Goal: Book appointment/travel/reservation

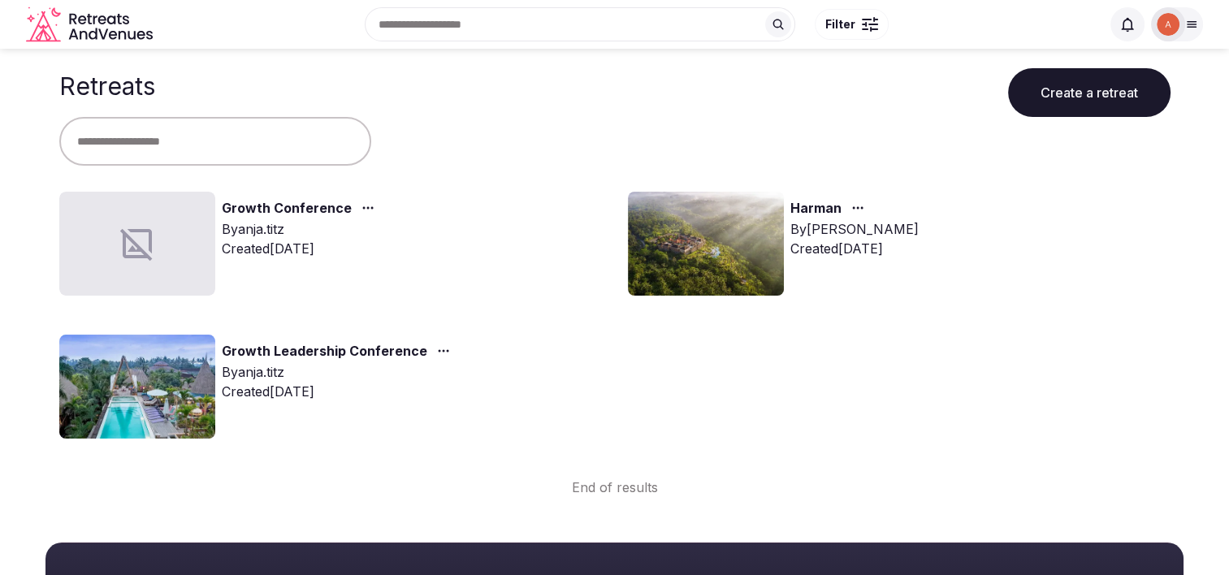
scroll to position [81, 0]
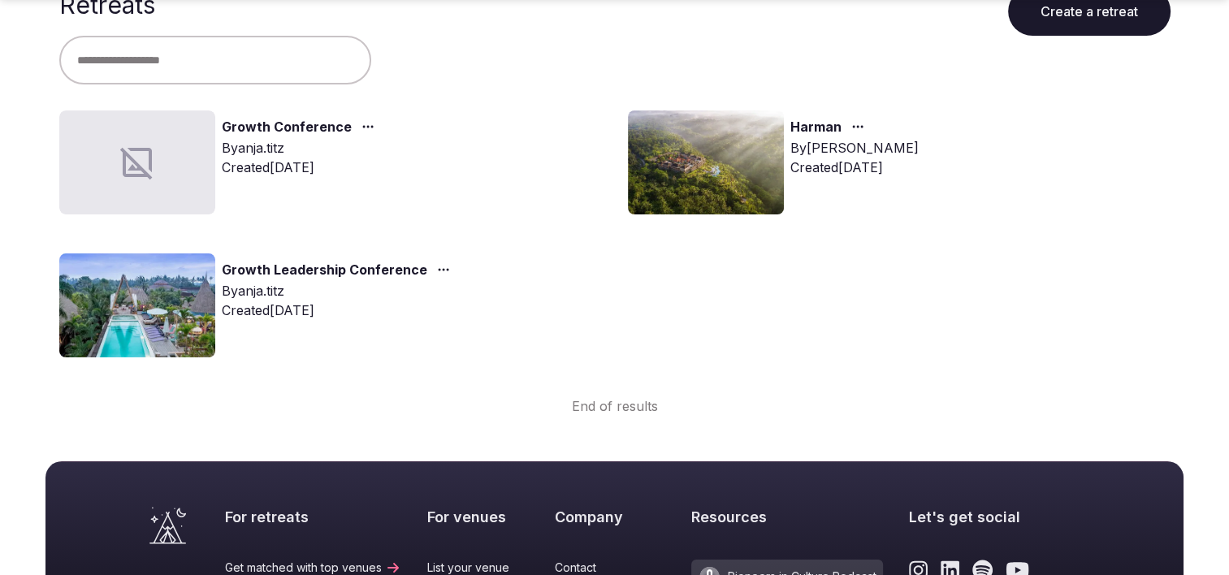
click at [248, 263] on link "Growth Leadership Conference" at bounding box center [324, 270] width 205 height 21
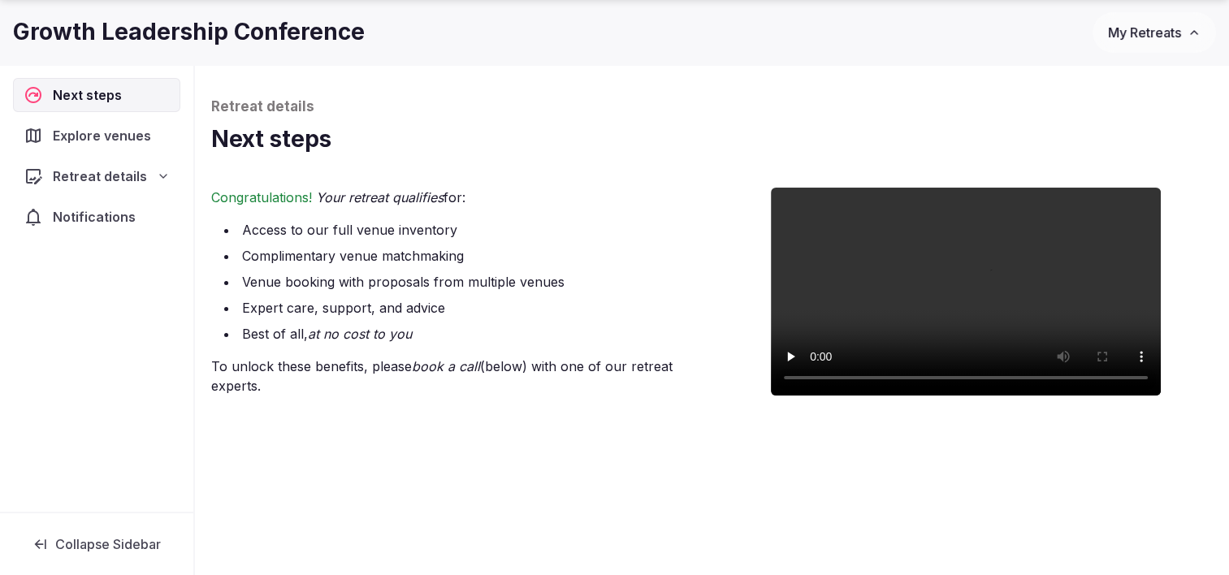
scroll to position [81, 0]
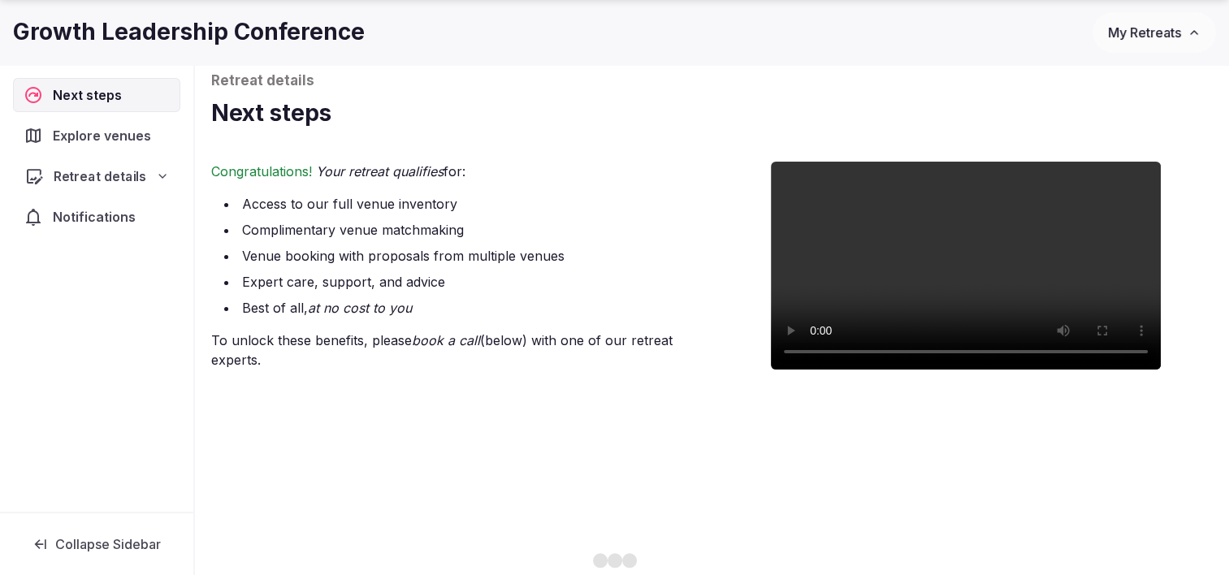
click at [156, 170] on div "Retreat details" at bounding box center [96, 175] width 145 height 19
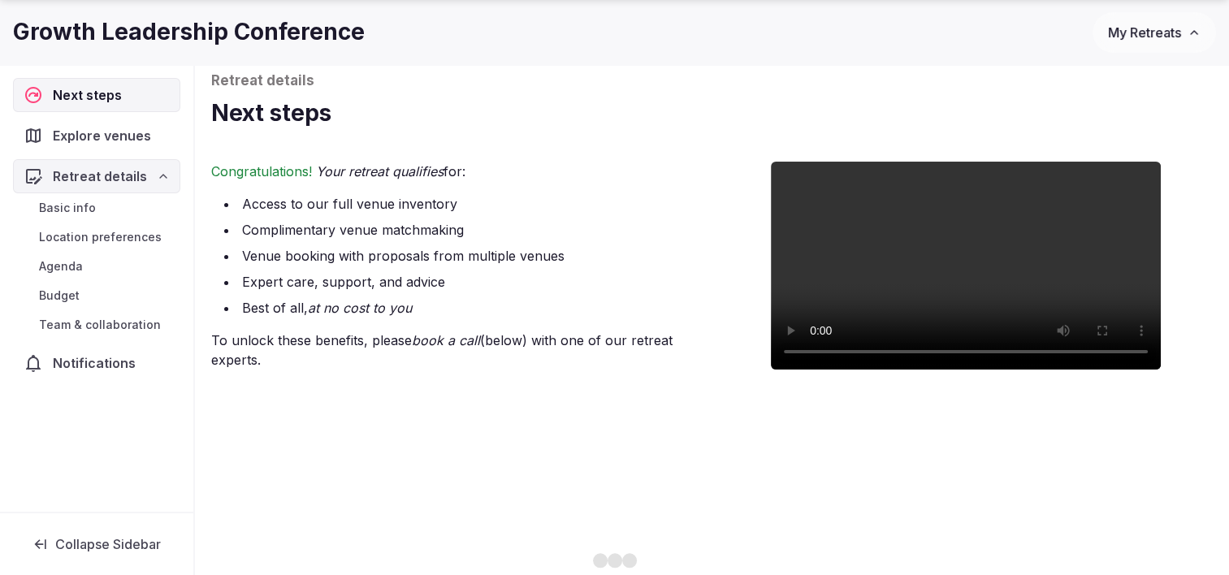
click at [66, 209] on span "Basic info" at bounding box center [67, 208] width 57 height 16
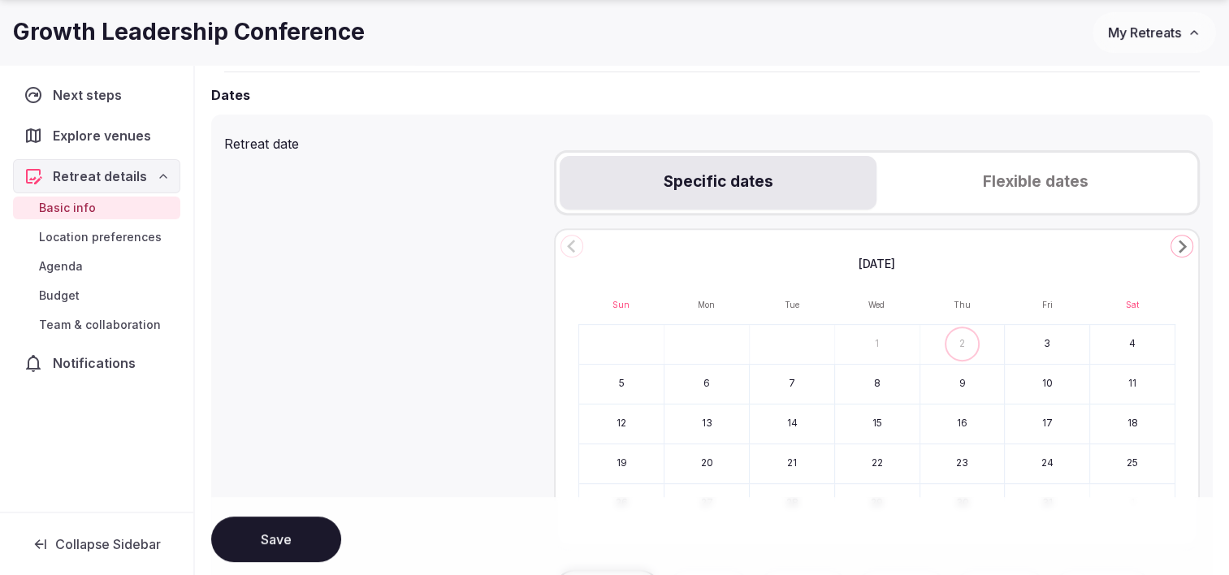
scroll to position [568, 0]
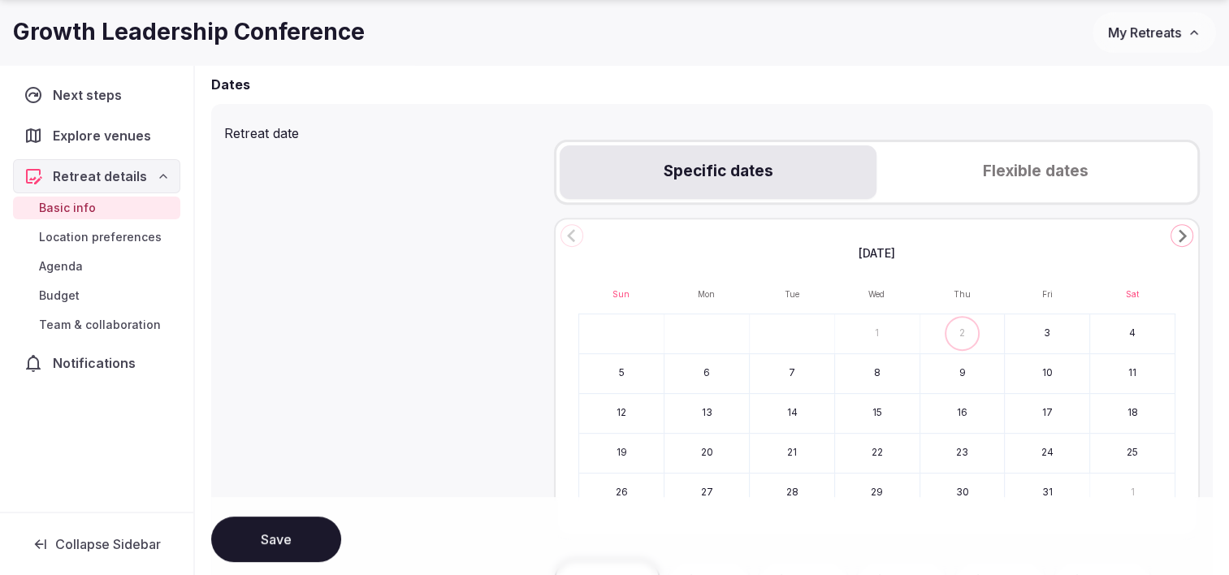
click at [110, 126] on span "Explore venues" at bounding box center [105, 135] width 105 height 19
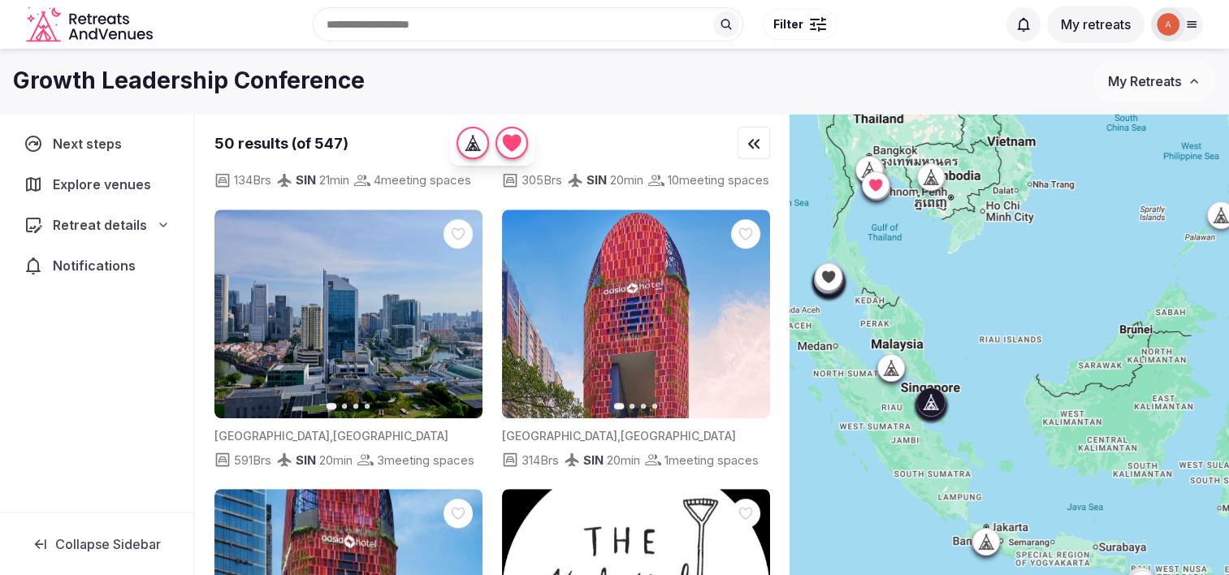
scroll to position [1380, 0]
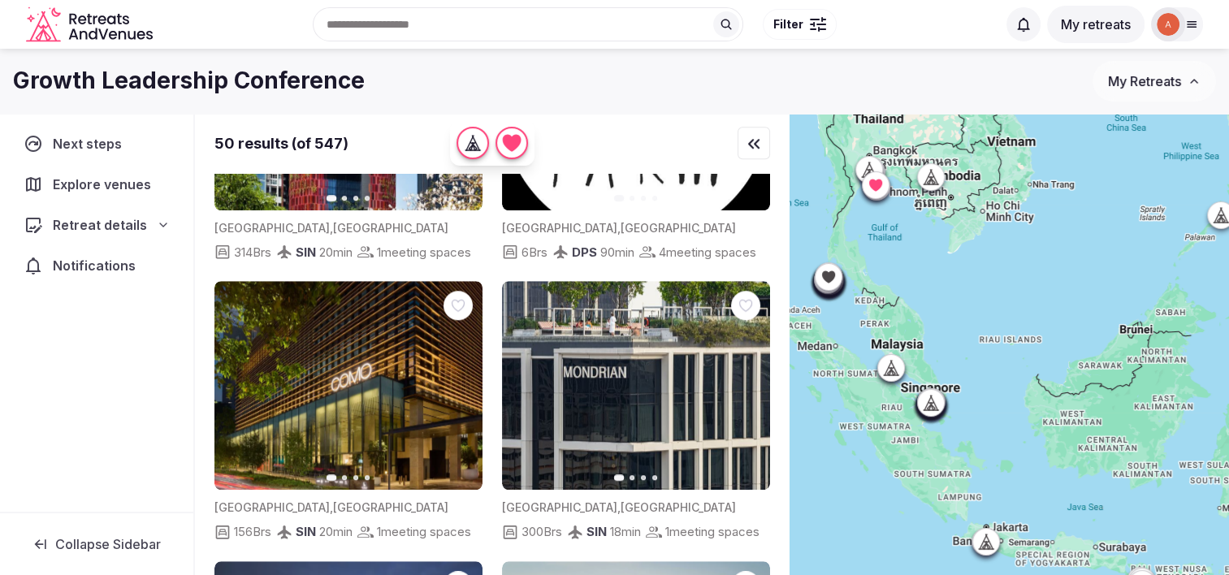
click at [1192, 28] on icon at bounding box center [1191, 24] width 13 height 13
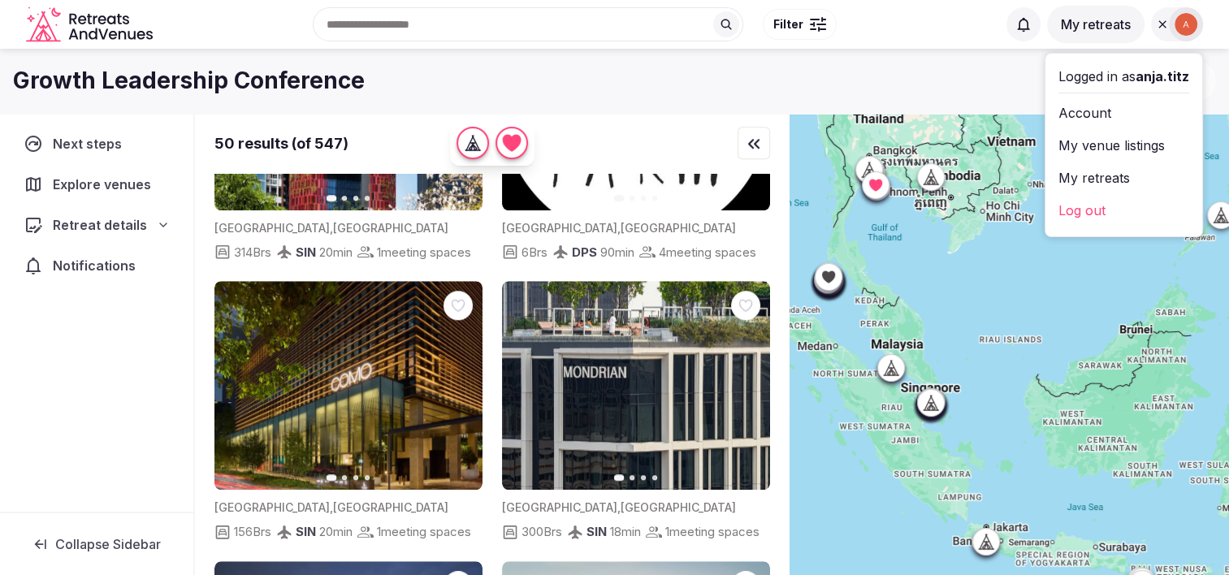
click at [1090, 19] on button "My retreats" at bounding box center [1095, 24] width 97 height 37
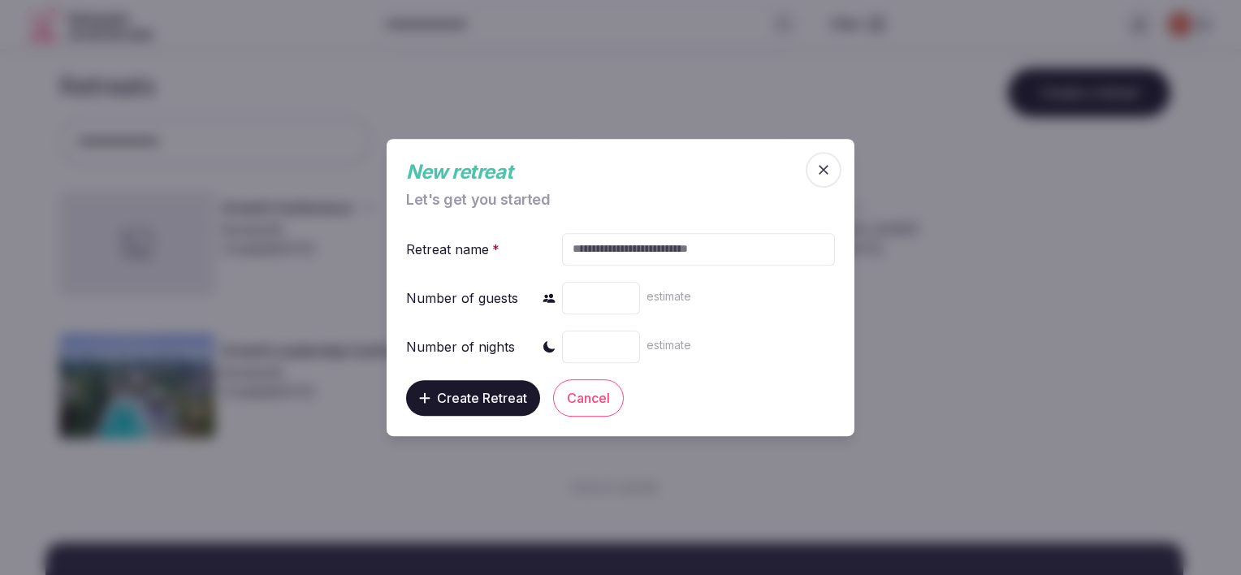
click at [827, 170] on icon "button" at bounding box center [823, 170] width 16 height 16
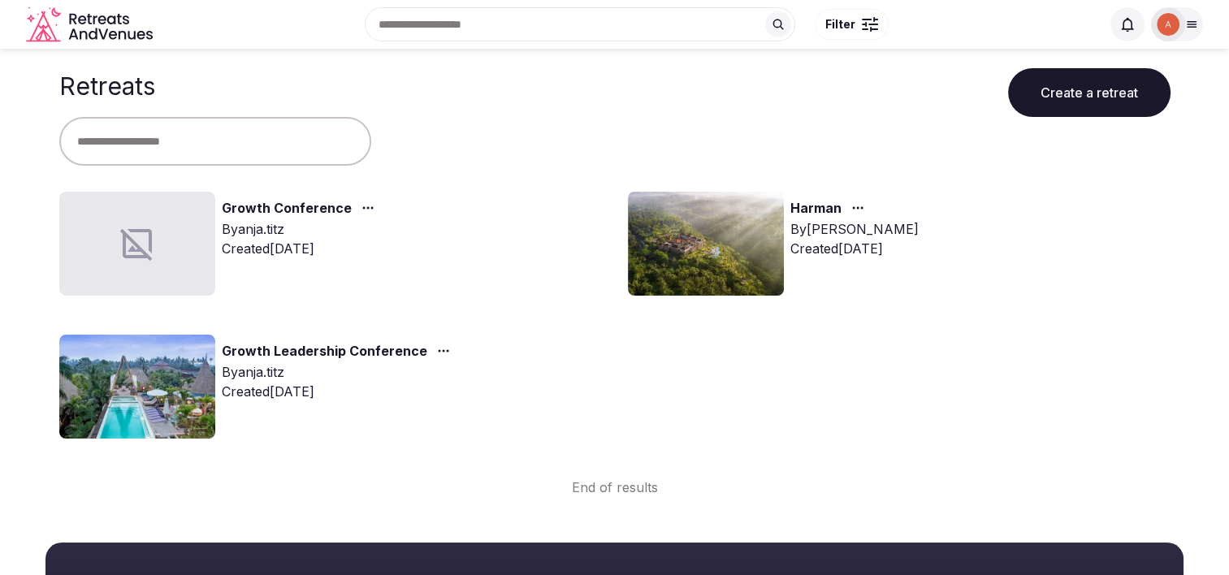
click at [93, 25] on icon "Retreats and Venues company logo" at bounding box center [91, 24] width 130 height 37
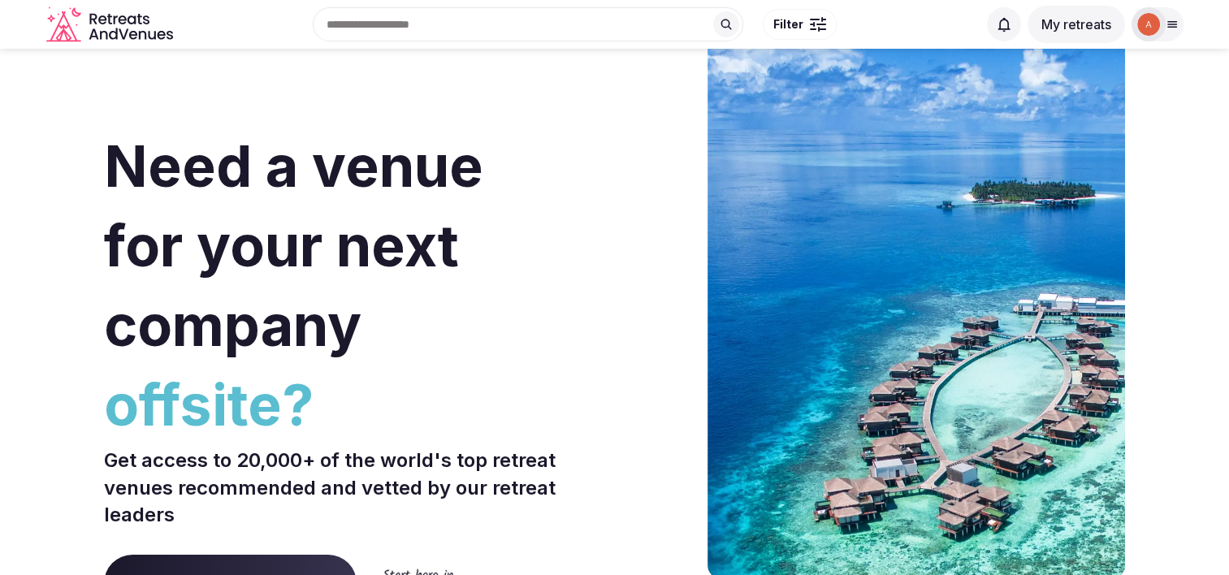
click at [1149, 23] on img at bounding box center [1148, 24] width 23 height 23
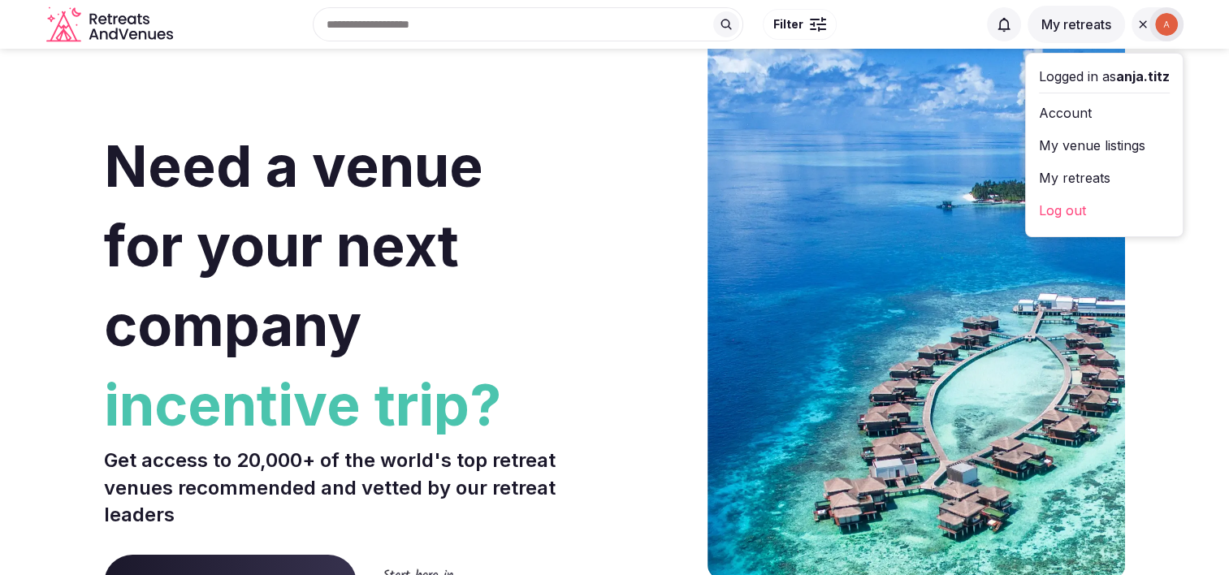
click at [1062, 104] on link "Account" at bounding box center [1104, 113] width 131 height 26
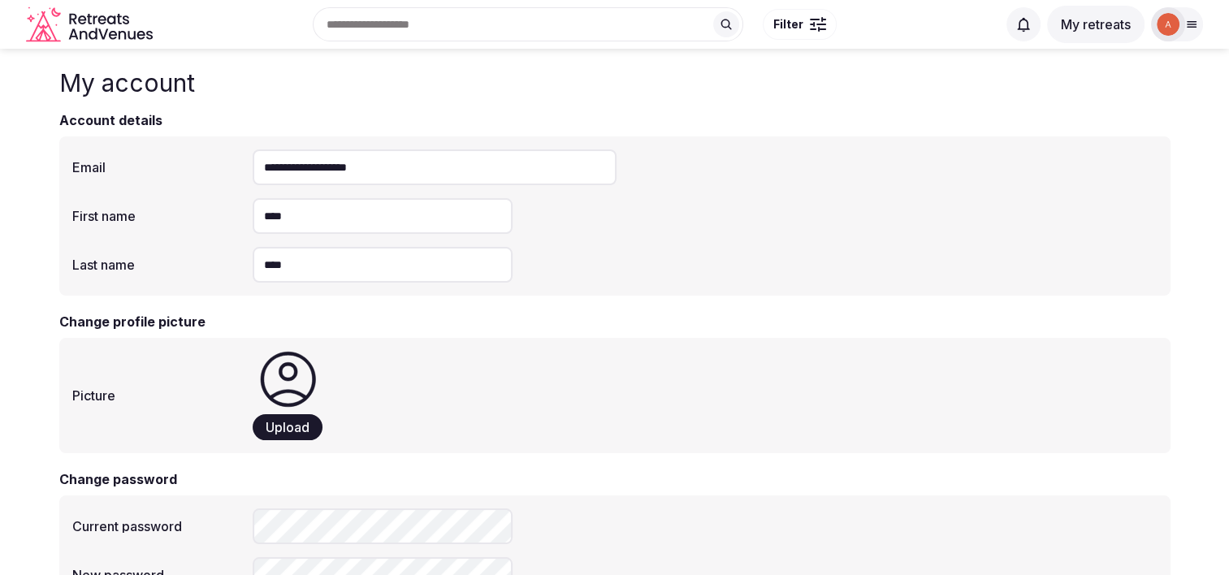
click at [1193, 28] on icon at bounding box center [1191, 24] width 13 height 13
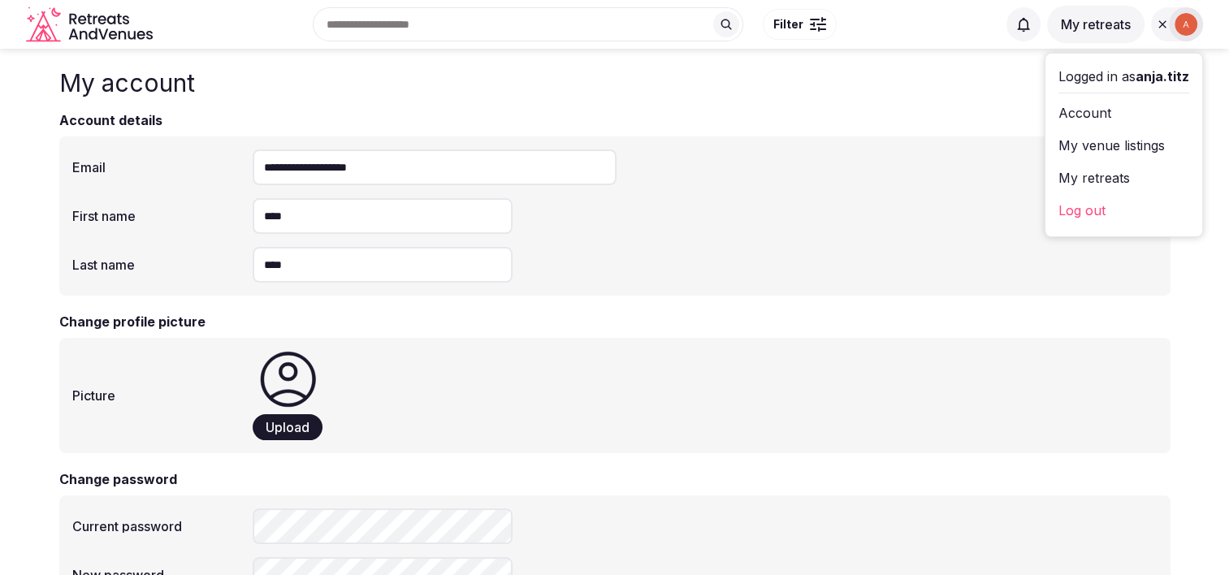
click at [717, 101] on div "My account" at bounding box center [614, 80] width 1111 height 62
click at [1199, 29] on div at bounding box center [1185, 24] width 34 height 34
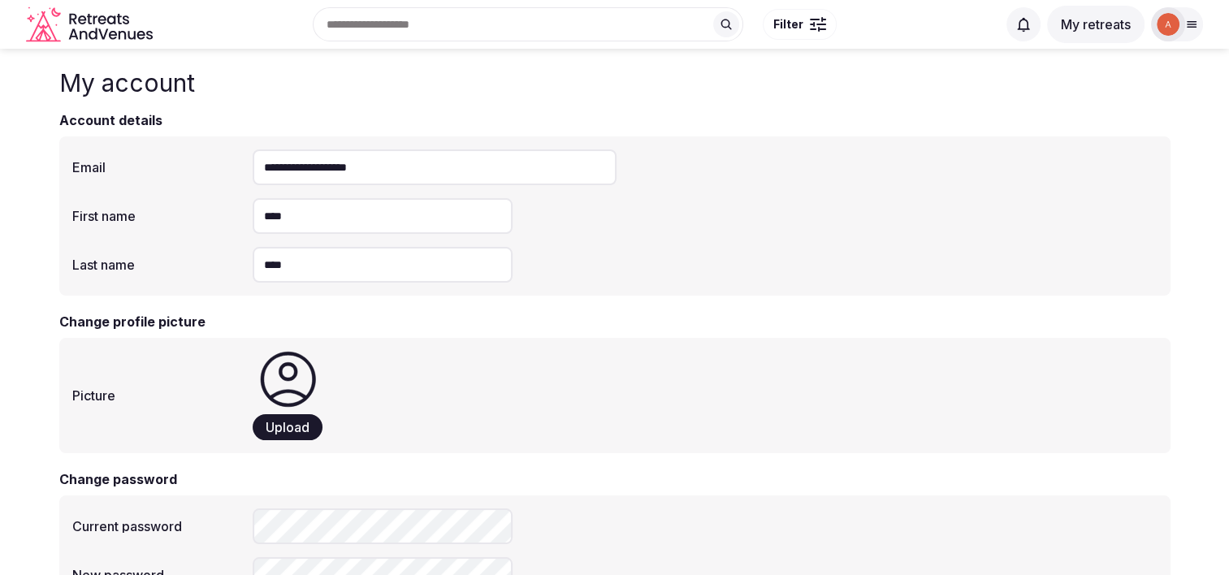
click at [1172, 24] on img at bounding box center [1167, 24] width 23 height 23
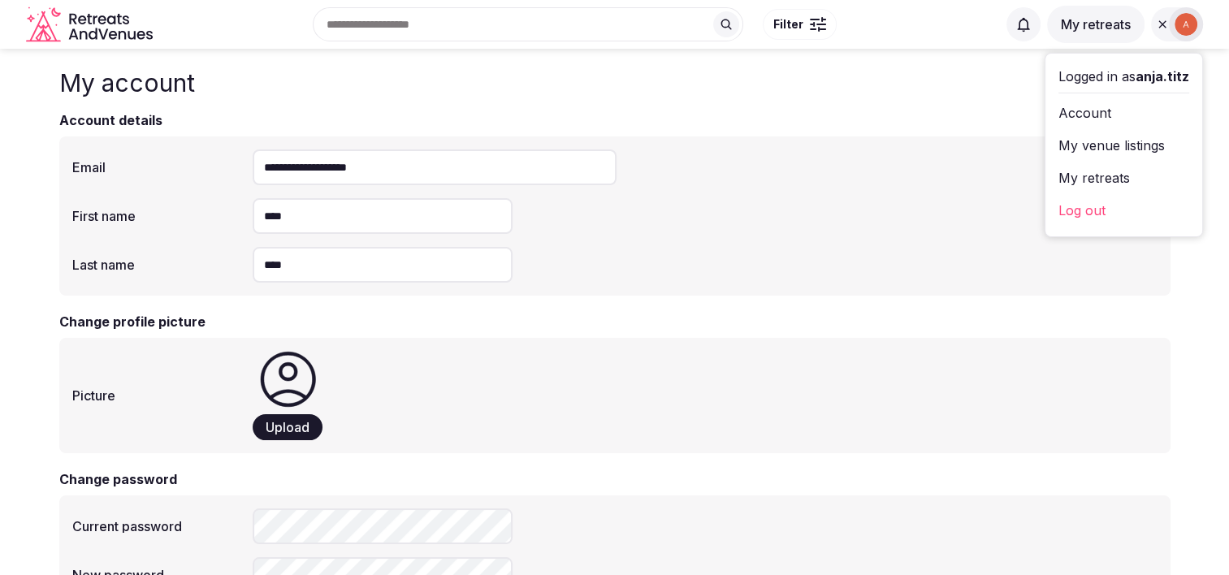
click at [1098, 172] on link "My retreats" at bounding box center [1123, 178] width 131 height 26
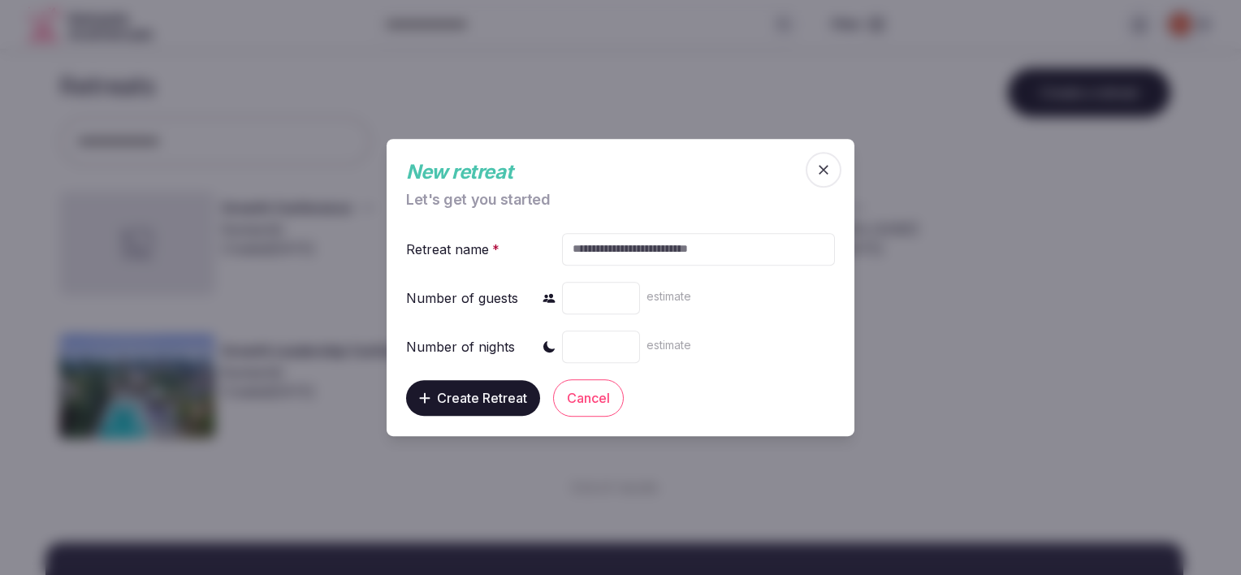
click at [817, 171] on icon "button" at bounding box center [823, 170] width 16 height 16
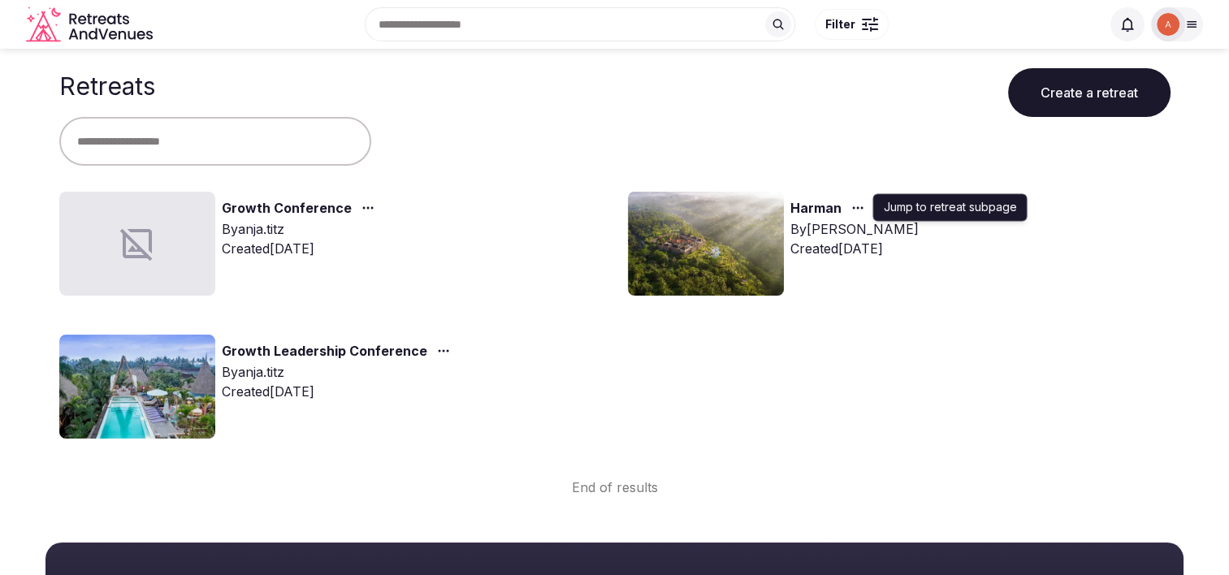
click at [715, 223] on img at bounding box center [706, 244] width 156 height 104
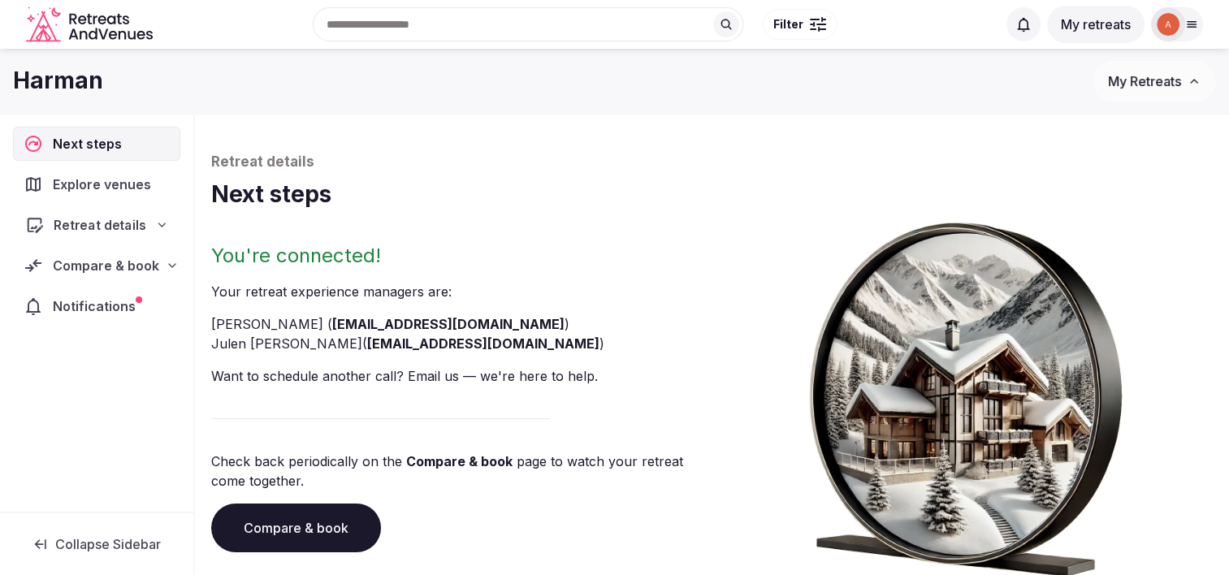
click at [140, 216] on span "Retreat details" at bounding box center [100, 224] width 93 height 19
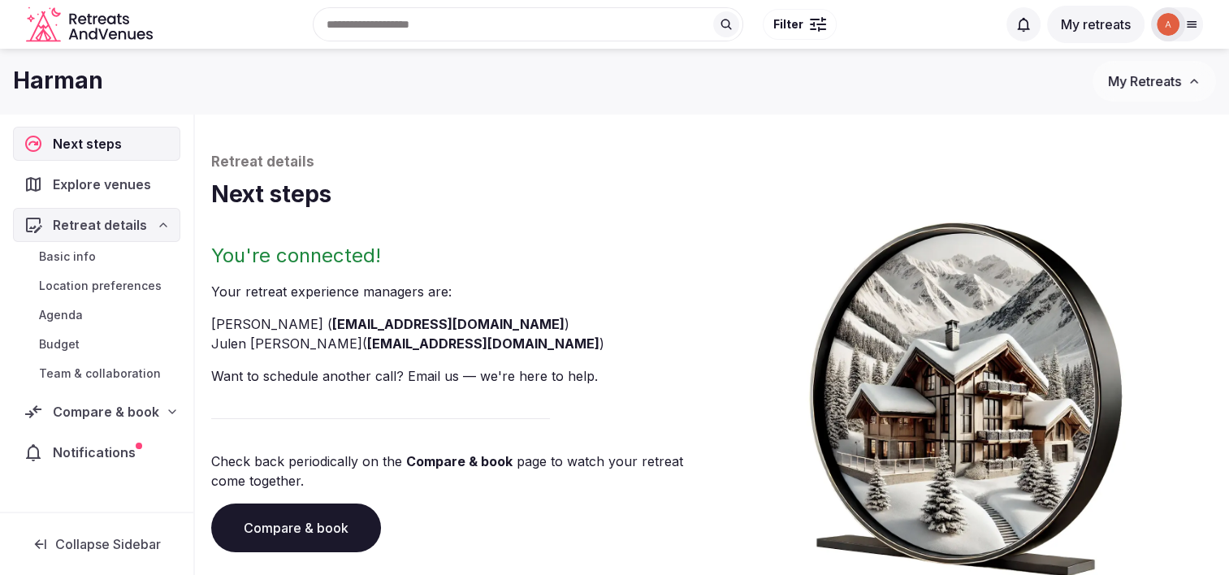
click at [91, 251] on span "Basic info" at bounding box center [67, 256] width 57 height 16
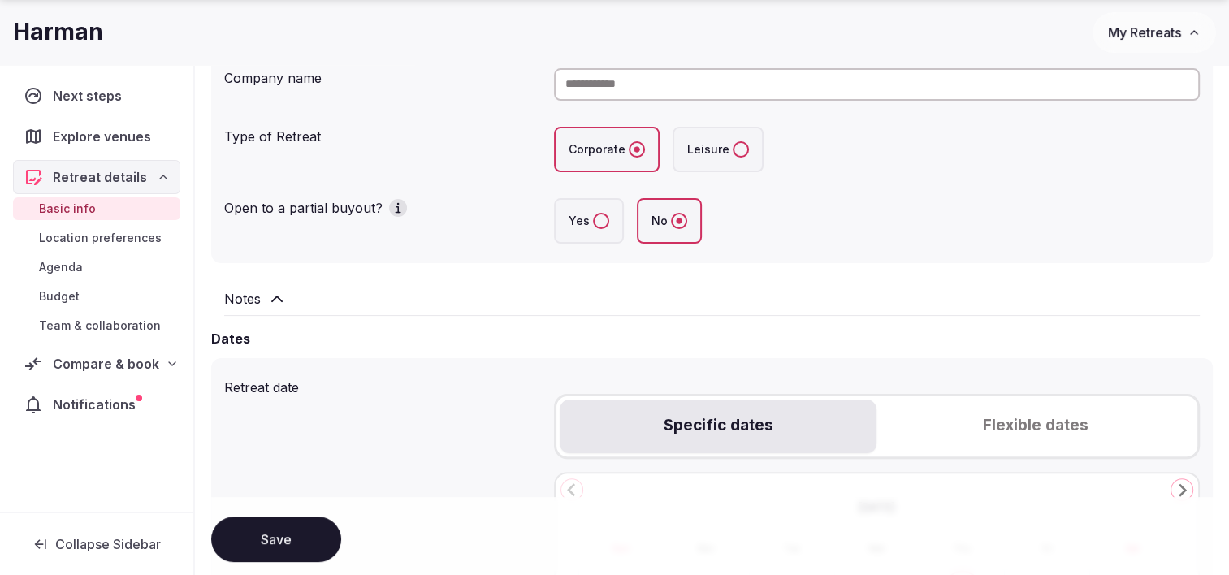
scroll to position [325, 0]
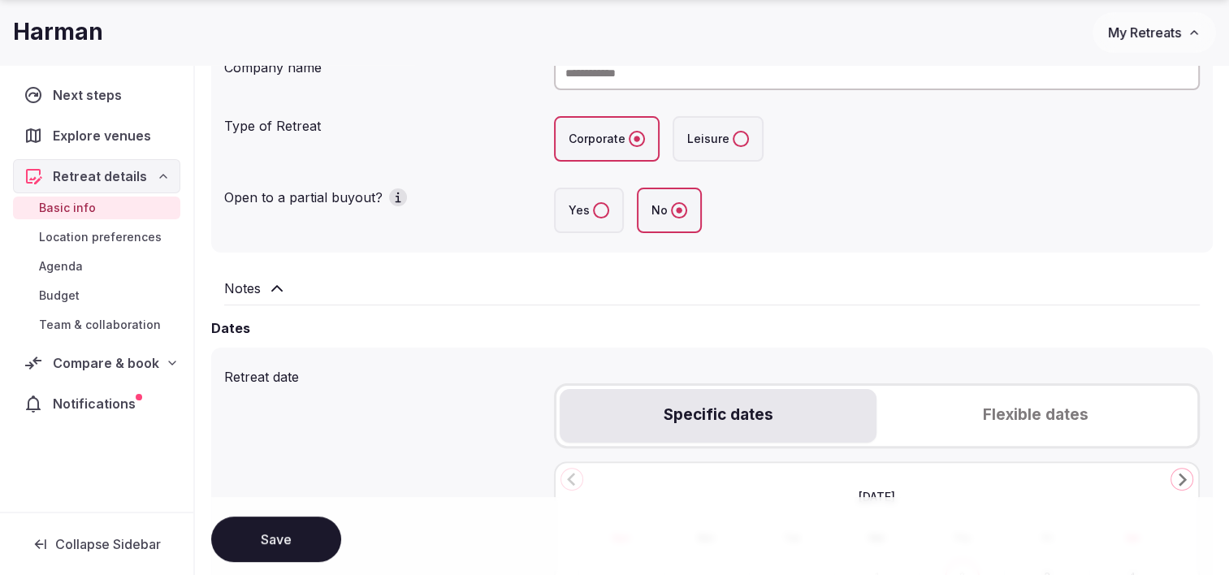
click at [79, 451] on div "Next steps Explore venues Retreat details Basic info Location preferences Agend…" at bounding box center [96, 288] width 193 height 447
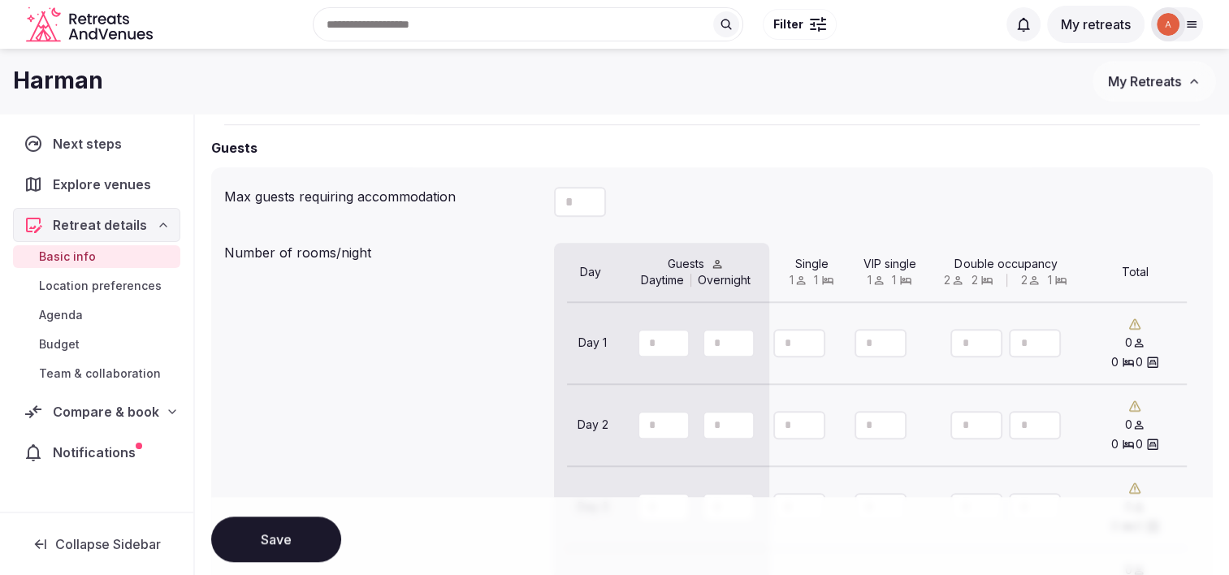
scroll to position [1101, 0]
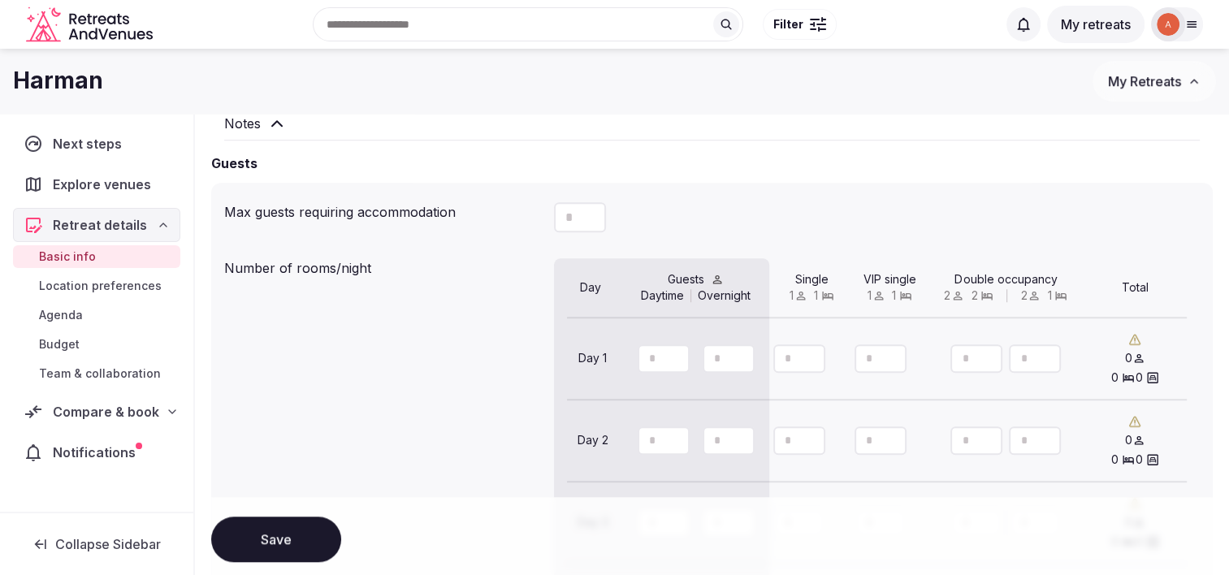
click at [136, 287] on span "Location preferences" at bounding box center [100, 286] width 123 height 16
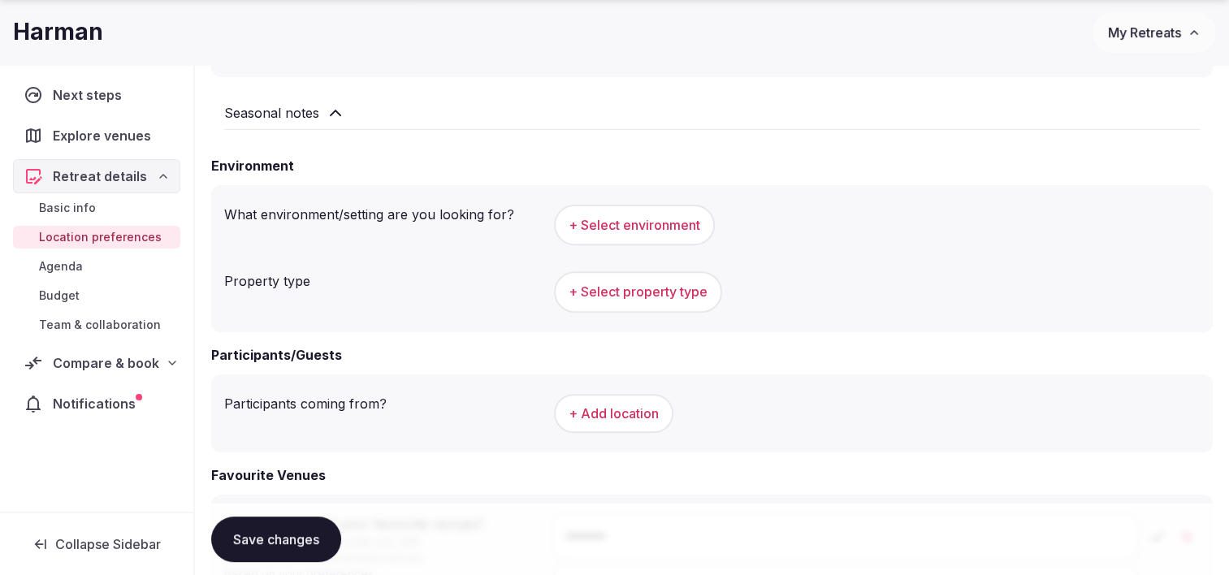
scroll to position [568, 0]
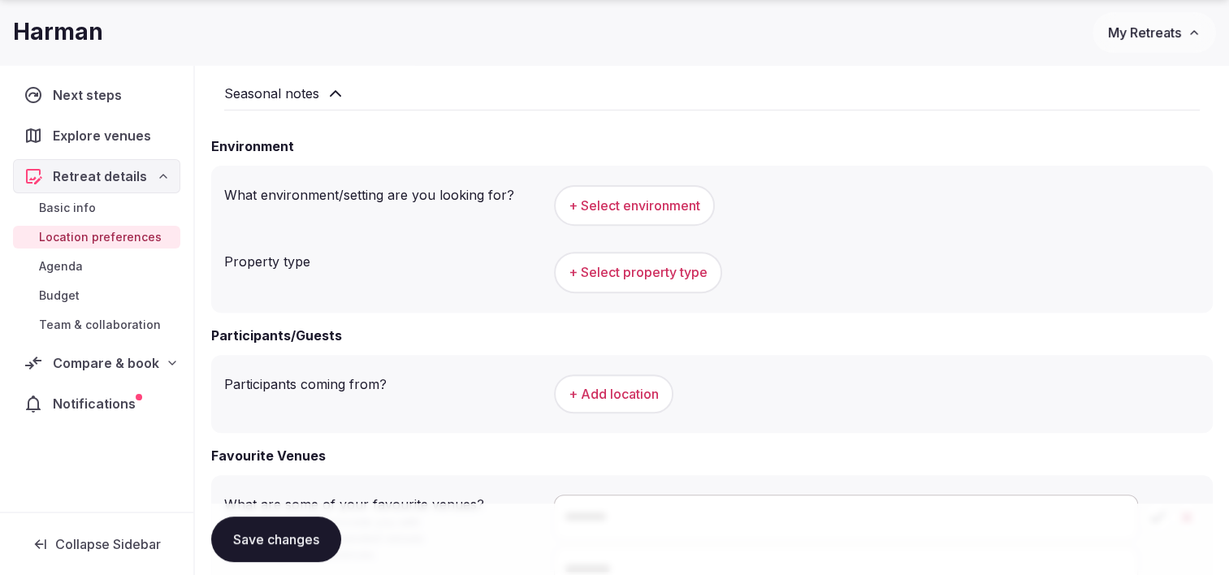
click at [59, 364] on span "Compare & book" at bounding box center [106, 362] width 106 height 19
click at [227, 42] on div "Harman" at bounding box center [552, 32] width 1079 height 32
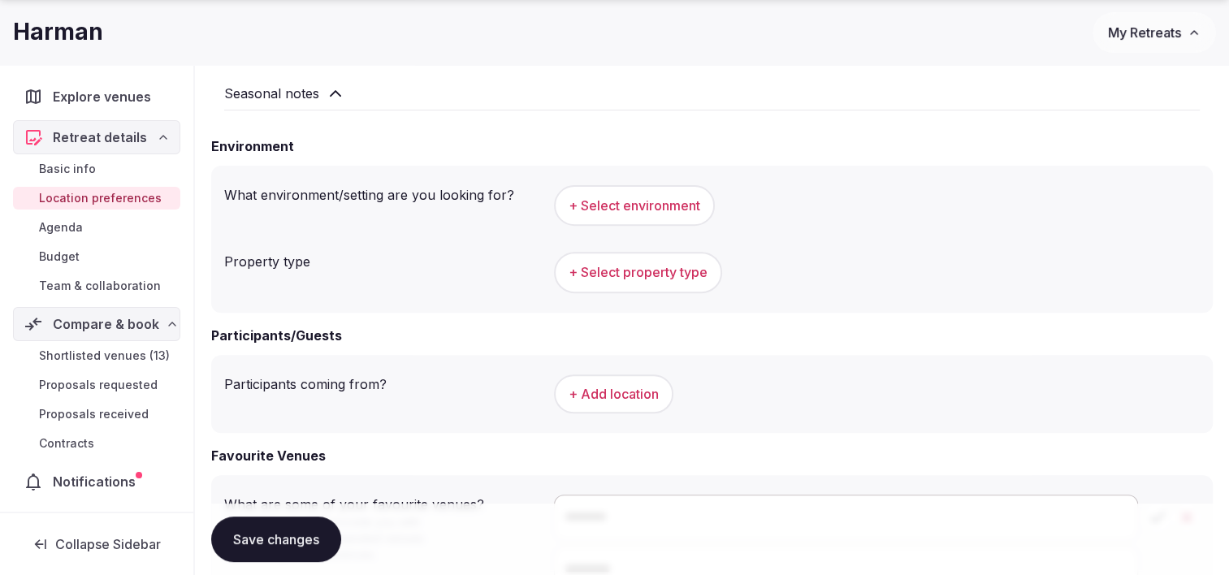
click at [93, 352] on span "Shortlisted venues (13)" at bounding box center [104, 356] width 131 height 16
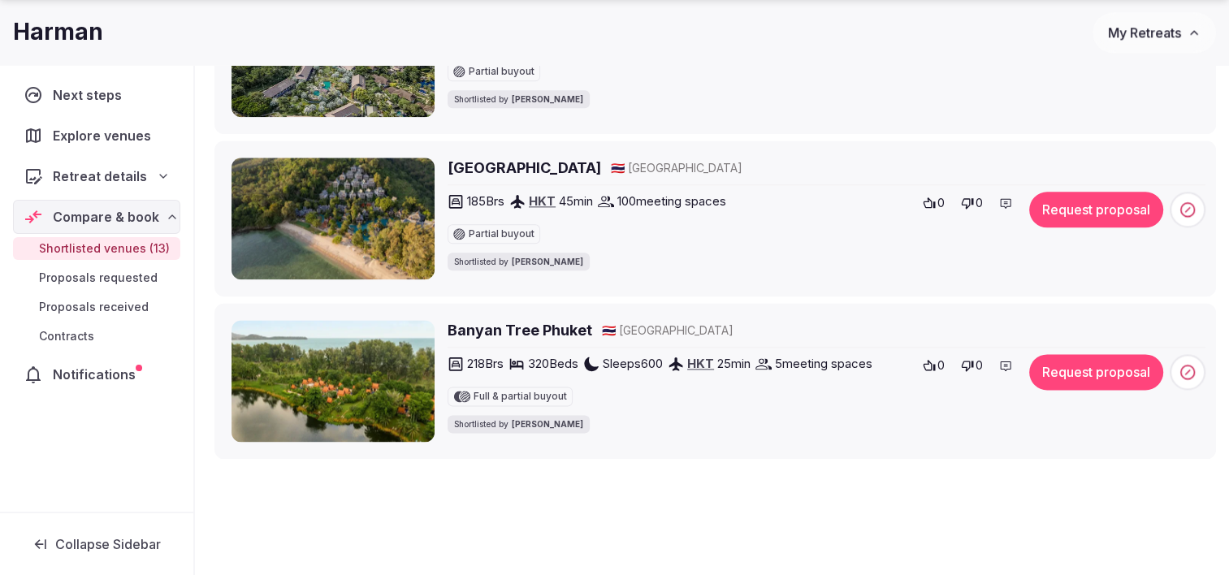
scroll to position [2134, 0]
